Goal: Task Accomplishment & Management: Complete application form

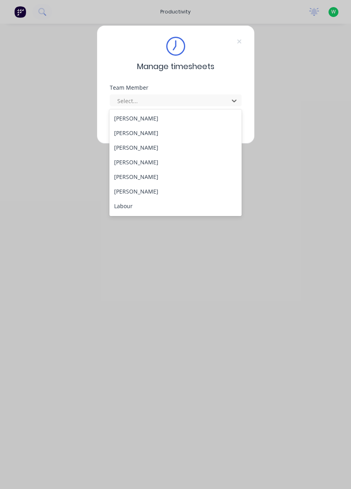
scroll to position [134, 0]
click at [137, 162] on div "[PERSON_NAME]" at bounding box center [175, 159] width 132 height 15
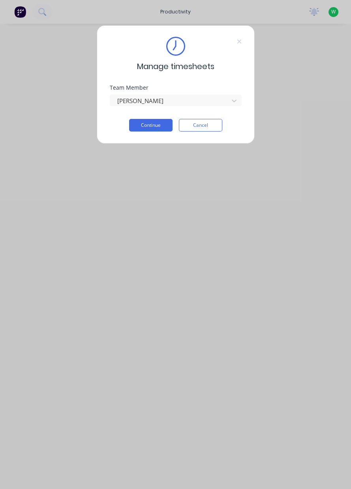
click at [154, 125] on button "Continue" at bounding box center [150, 125] width 43 height 13
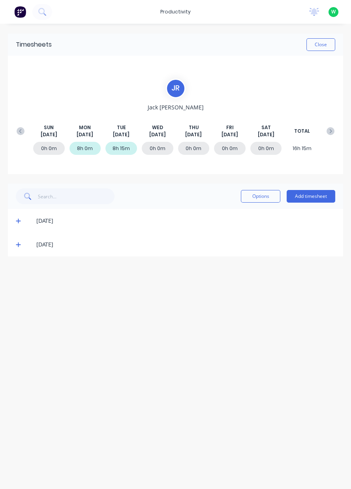
click at [316, 199] on button "Add timesheet" at bounding box center [311, 196] width 49 height 13
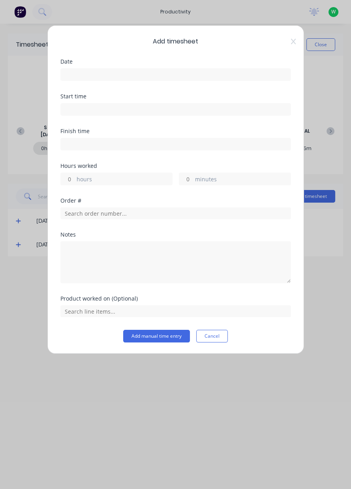
click at [237, 71] on input at bounding box center [176, 75] width 230 height 12
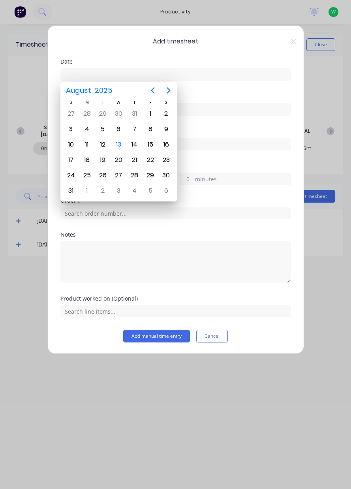
click at [121, 141] on div "13" at bounding box center [118, 145] width 12 height 12
type input "[DATE]"
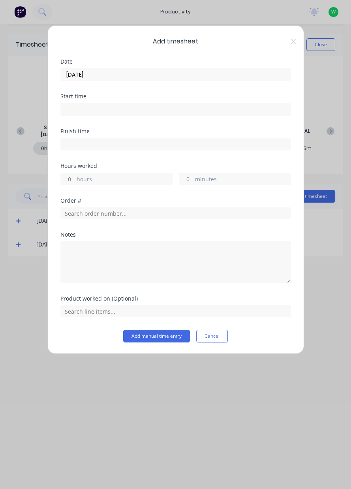
click at [136, 180] on label "hours" at bounding box center [125, 180] width 96 height 10
click at [75, 180] on input "hours" at bounding box center [68, 179] width 14 height 12
type input "8"
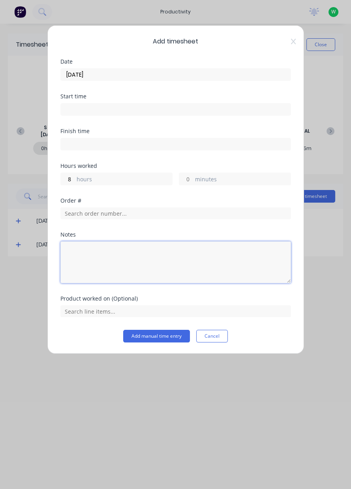
click at [207, 253] on textarea at bounding box center [175, 262] width 230 height 42
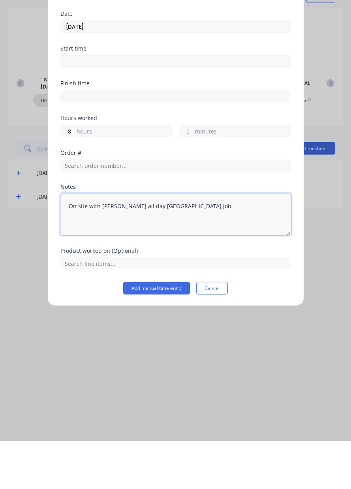
type textarea "On site with [PERSON_NAME] all day [GEOGRAPHIC_DATA] job"
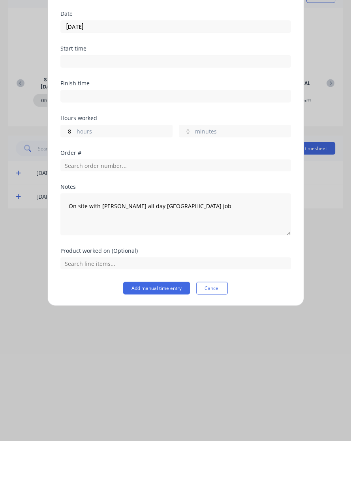
click at [165, 336] on button "Add manual time entry" at bounding box center [156, 336] width 67 height 13
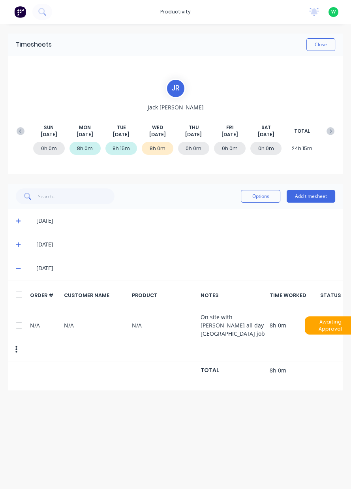
click at [322, 45] on button "Close" at bounding box center [320, 44] width 29 height 13
